Goal: Task Accomplishment & Management: Manage account settings

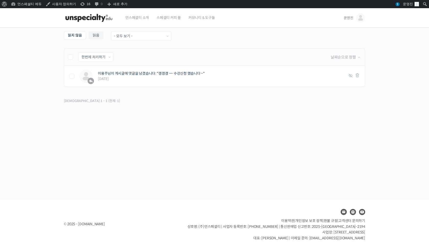
click at [70, 56] on label at bounding box center [73, 56] width 10 height 5
click at [70, 56] on input "checkbox" at bounding box center [69, 55] width 3 height 3
checkbox input "true"
click at [91, 55] on select "한번에 처리하기 읽음 처리하기 삭제하기" at bounding box center [95, 57] width 35 height 9
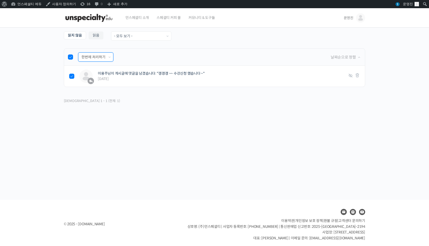
select select "read"
click at [137, 56] on input "적용하기" at bounding box center [127, 57] width 23 height 9
